Goal: Communication & Community: Answer question/provide support

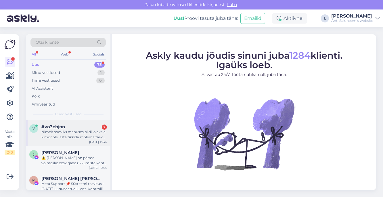
click at [63, 128] on span "#vo3cbjnn" at bounding box center [53, 126] width 24 height 5
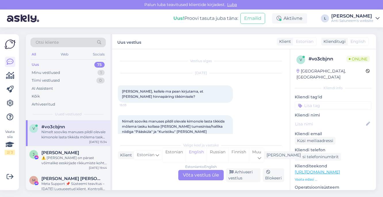
scroll to position [54, 0]
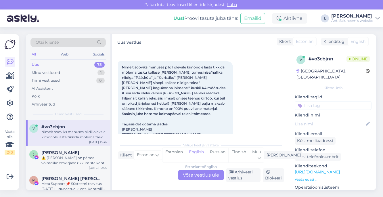
click at [207, 173] on div "Estonian to English Võta vestlus üle" at bounding box center [200, 175] width 45 height 10
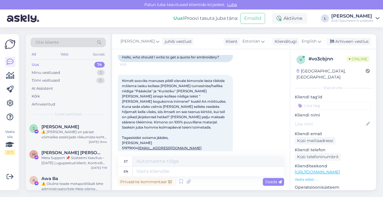
scroll to position [0, 0]
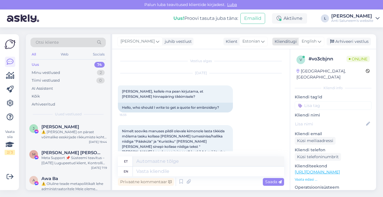
click at [312, 38] on div "English" at bounding box center [311, 41] width 26 height 9
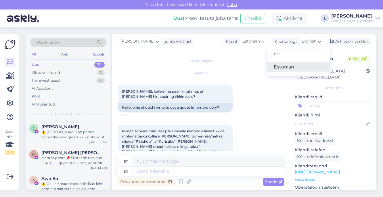
type input "est"
click at [286, 66] on link "Estonian" at bounding box center [298, 66] width 63 height 9
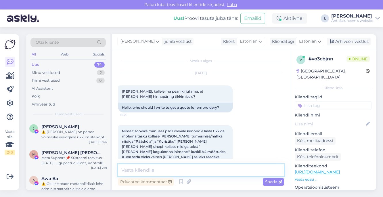
click at [150, 171] on textarea at bounding box center [201, 170] width 166 height 12
type textarea "Tere"
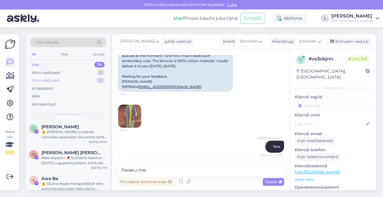
click at [61, 78] on div "Tiimi vestlused 0" at bounding box center [67, 80] width 75 height 8
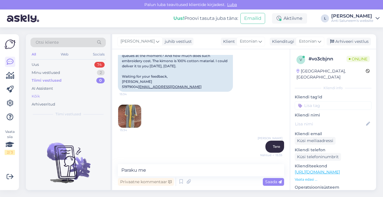
click at [55, 96] on div "Kõik" at bounding box center [67, 96] width 75 height 8
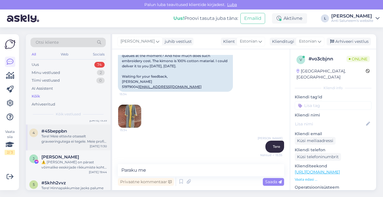
scroll to position [0, 0]
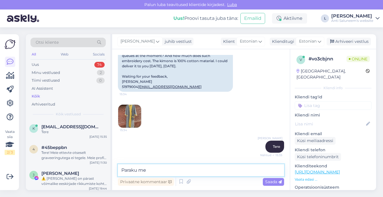
click at [155, 172] on textarea "Paraku me" at bounding box center [201, 170] width 166 height 12
type textarea "Paraku me ühe [PERSON_NAME] tikkimisteenust ei paku"
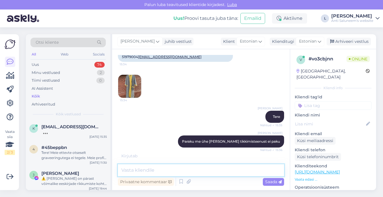
scroll to position [249, 0]
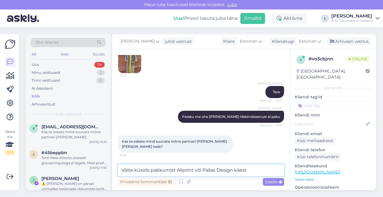
type textarea "Võite küsida pakkumist Allprint või Pallas Design käest"
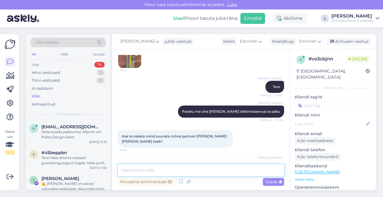
scroll to position [274, 0]
